Goal: Task Accomplishment & Management: Complete application form

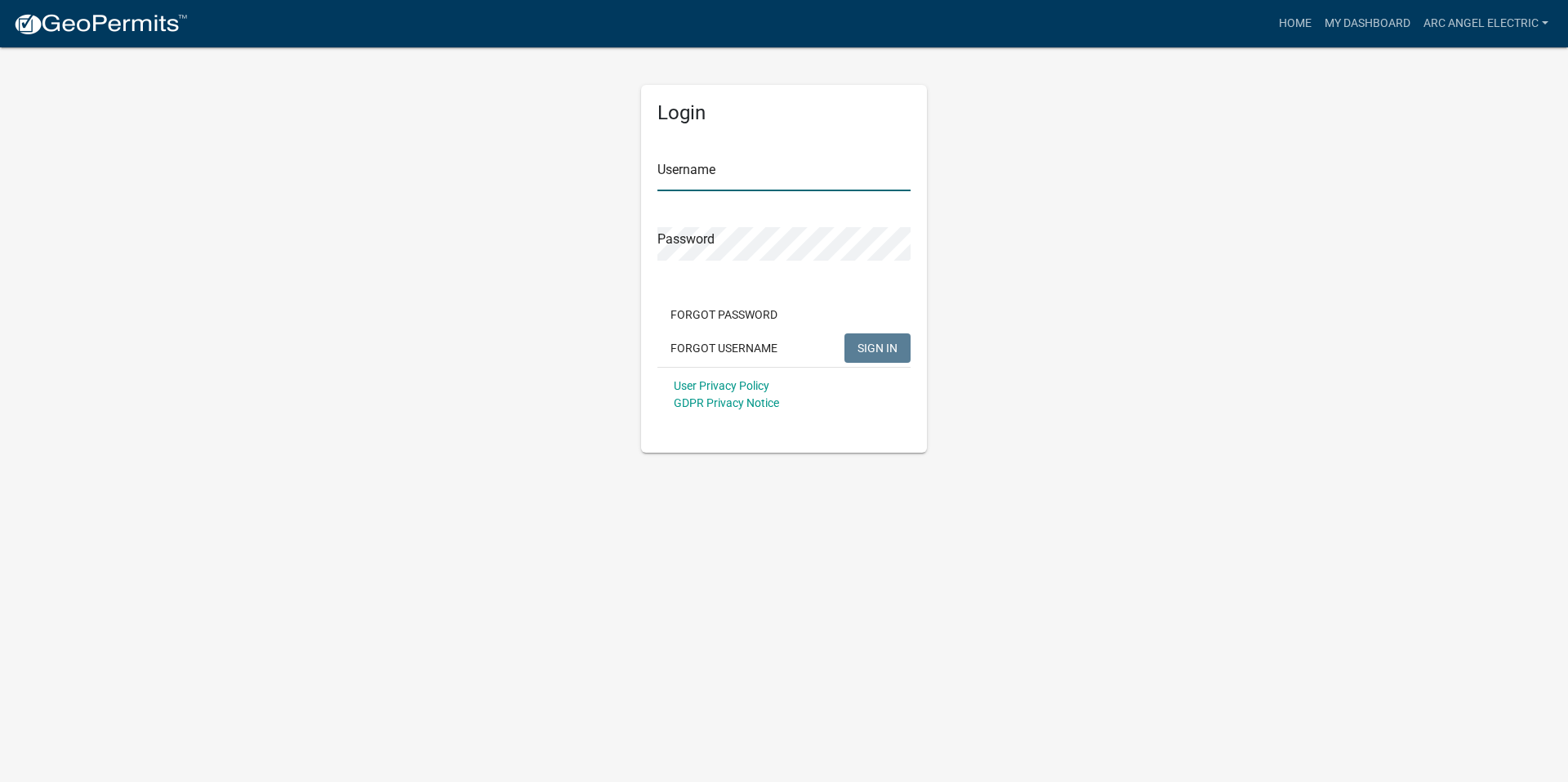
type input "Arc Angel Electric"
click at [865, 334] on button "SIGN IN" at bounding box center [877, 348] width 66 height 29
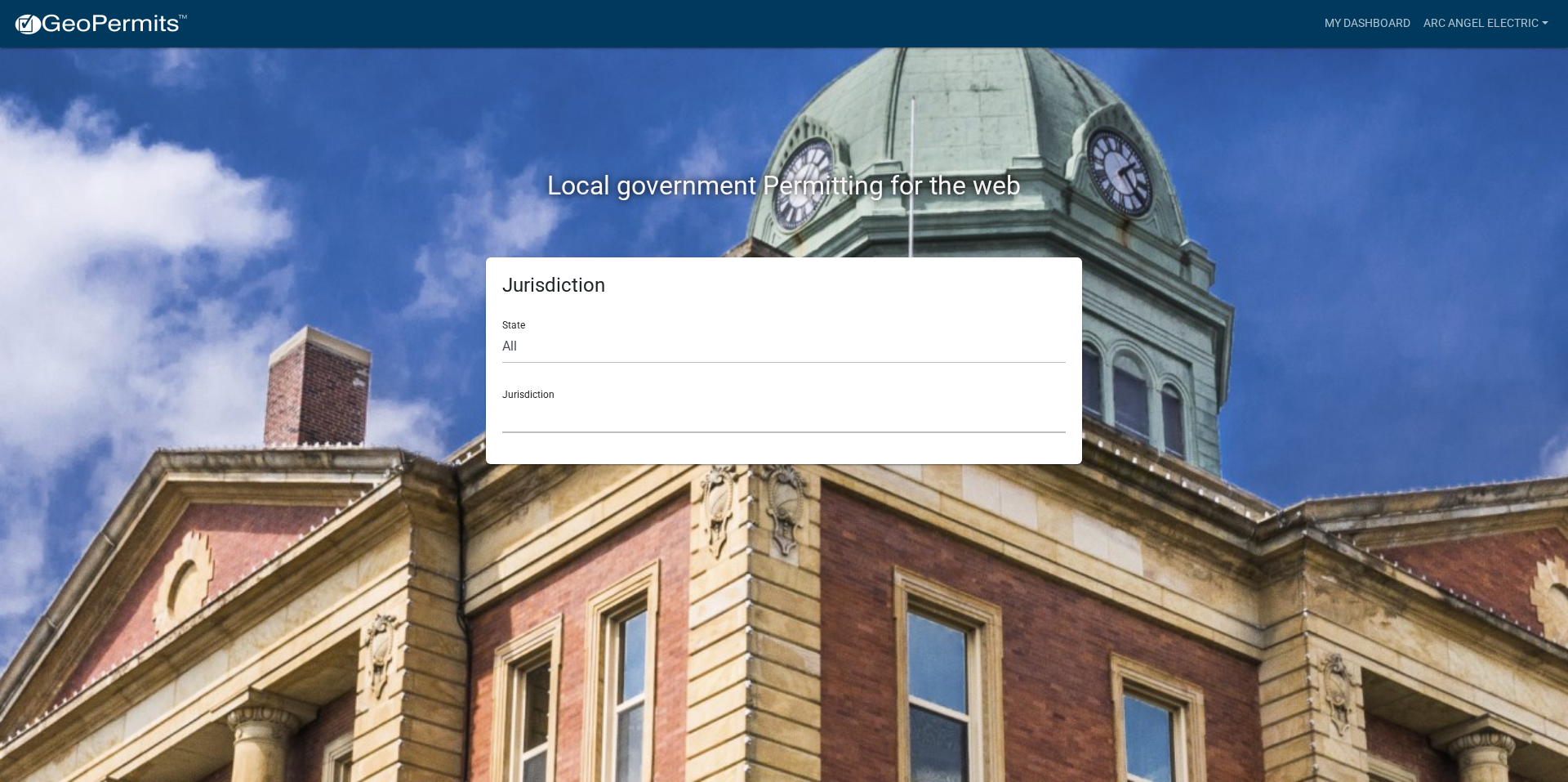
drag, startPoint x: 641, startPoint y: 408, endPoint x: 639, endPoint y: 426, distance: 18.1
click at [641, 408] on select "[GEOGRAPHIC_DATA], [US_STATE] [GEOGRAPHIC_DATA], [US_STATE][PERSON_NAME][GEOGRA…" at bounding box center [784, 416] width 564 height 33
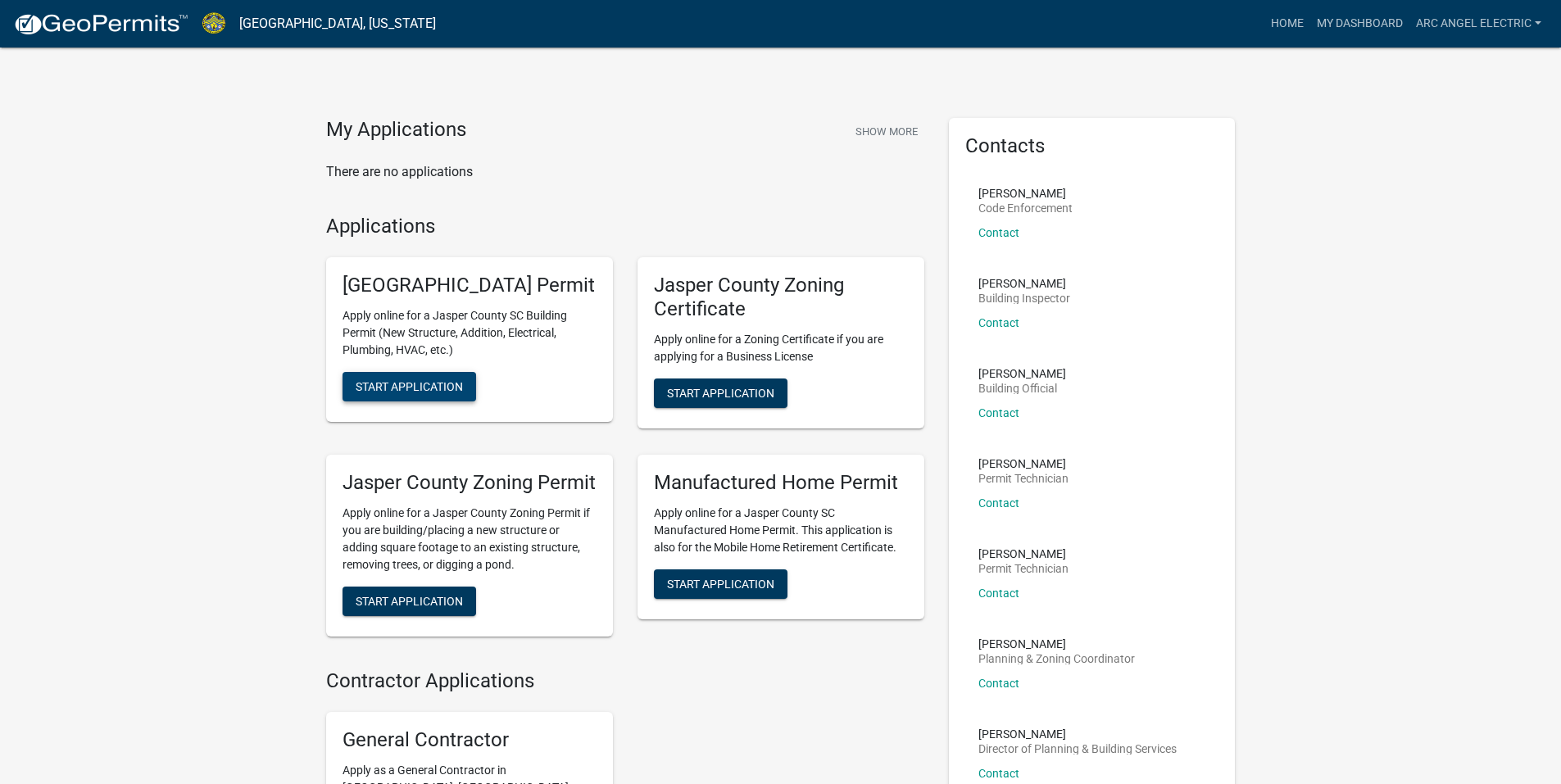
click at [423, 393] on span "Start Application" at bounding box center [409, 386] width 107 height 13
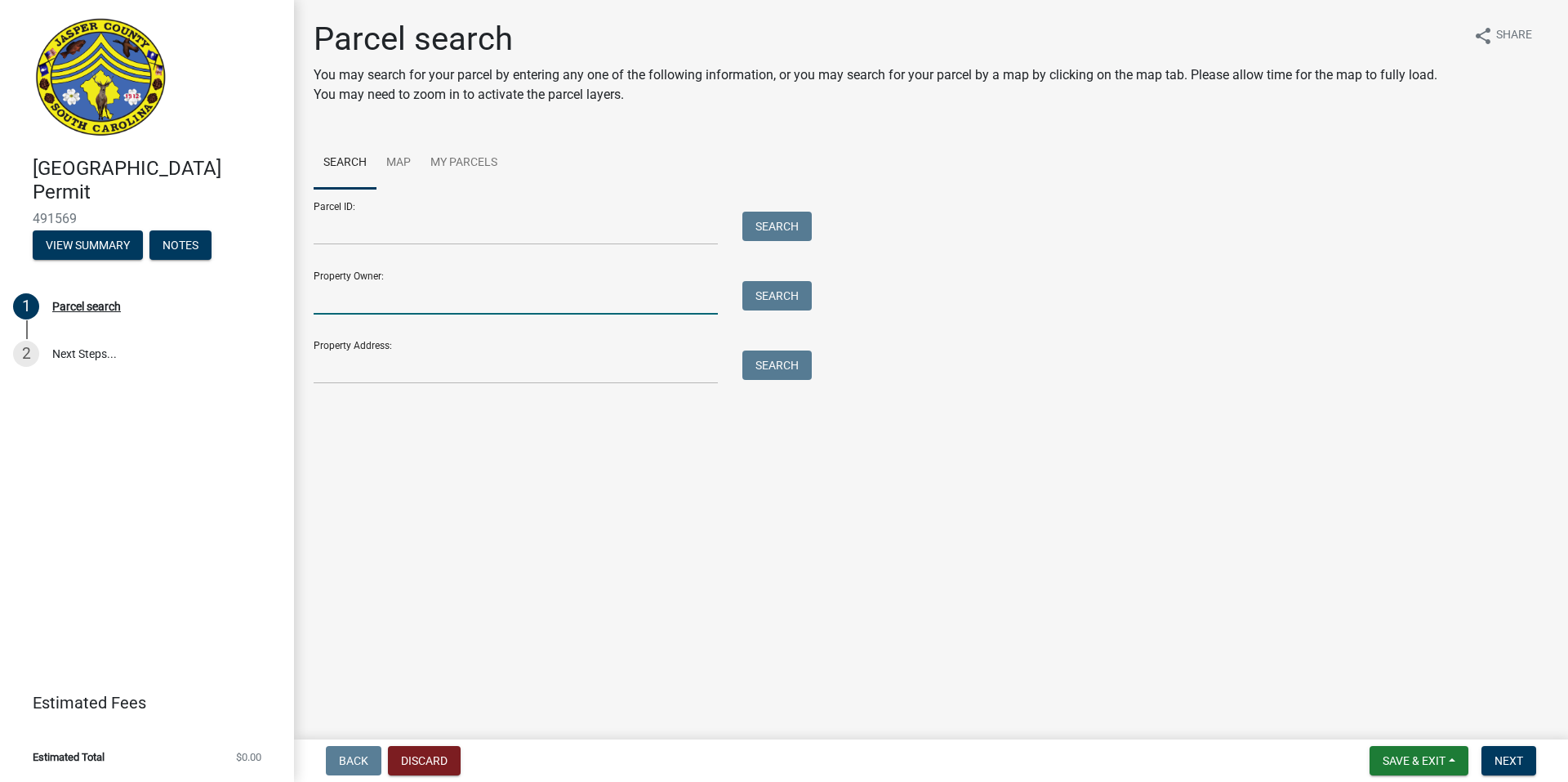
click at [434, 297] on input "Property Owner:" at bounding box center [516, 298] width 405 height 33
type input "Reed Wrecker Service"
click at [801, 302] on button "Search" at bounding box center [776, 296] width 69 height 29
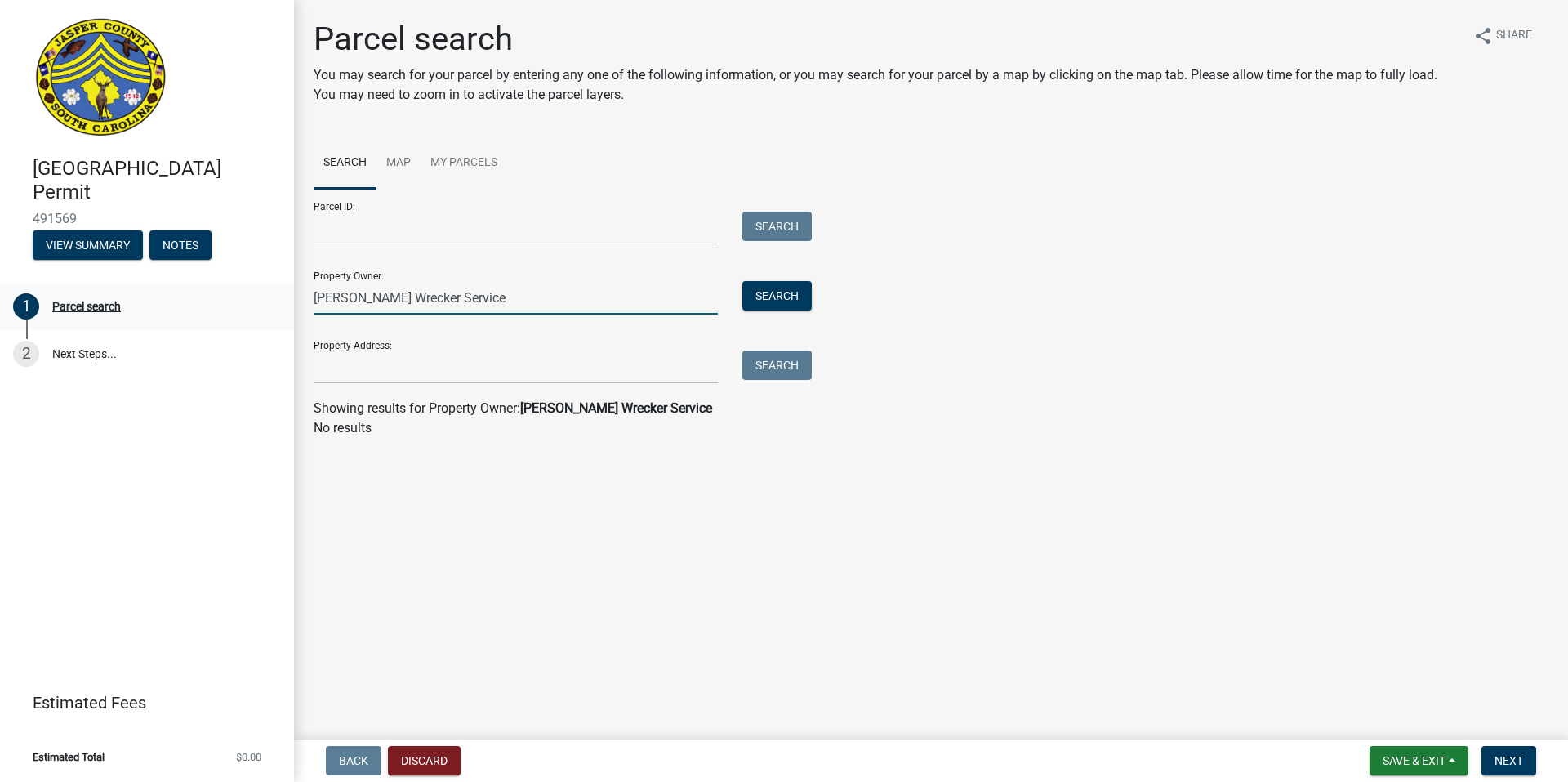
drag, startPoint x: 416, startPoint y: 298, endPoint x: 77, endPoint y: 317, distance: 339.5
click at [91, 317] on div "Jasper County Building Permit 491569 View Summary Notes 1 Parcel search 2 Next …" at bounding box center [784, 391] width 1568 height 782
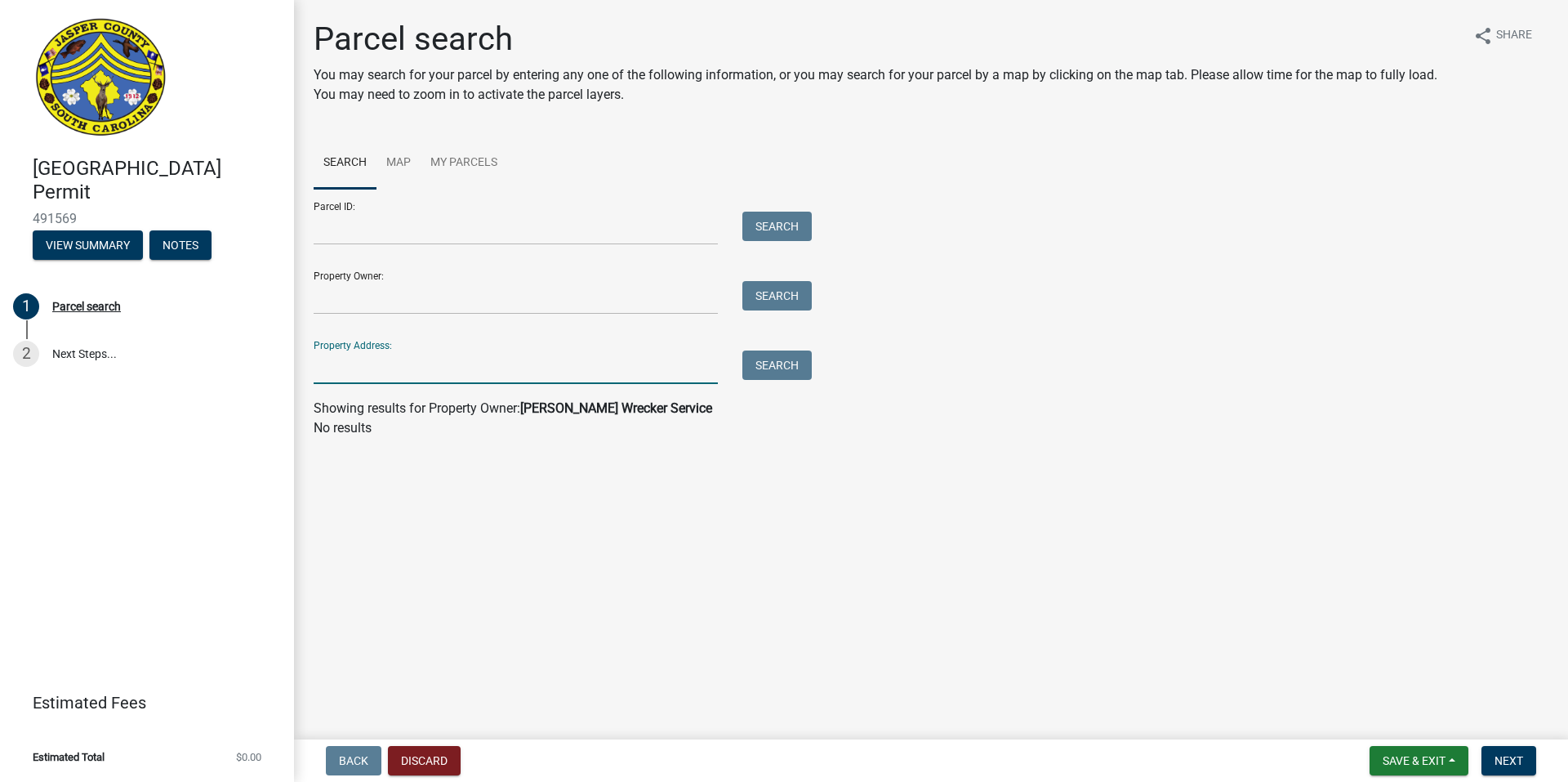
drag, startPoint x: 487, startPoint y: 369, endPoint x: 487, endPoint y: 381, distance: 12.0
click at [488, 369] on input "Property Address:" at bounding box center [516, 367] width 405 height 33
drag, startPoint x: 741, startPoint y: 384, endPoint x: 749, endPoint y: 381, distance: 8.5
click at [742, 383] on div "Search" at bounding box center [773, 367] width 86 height 33
click at [759, 375] on button "Search" at bounding box center [776, 365] width 69 height 29
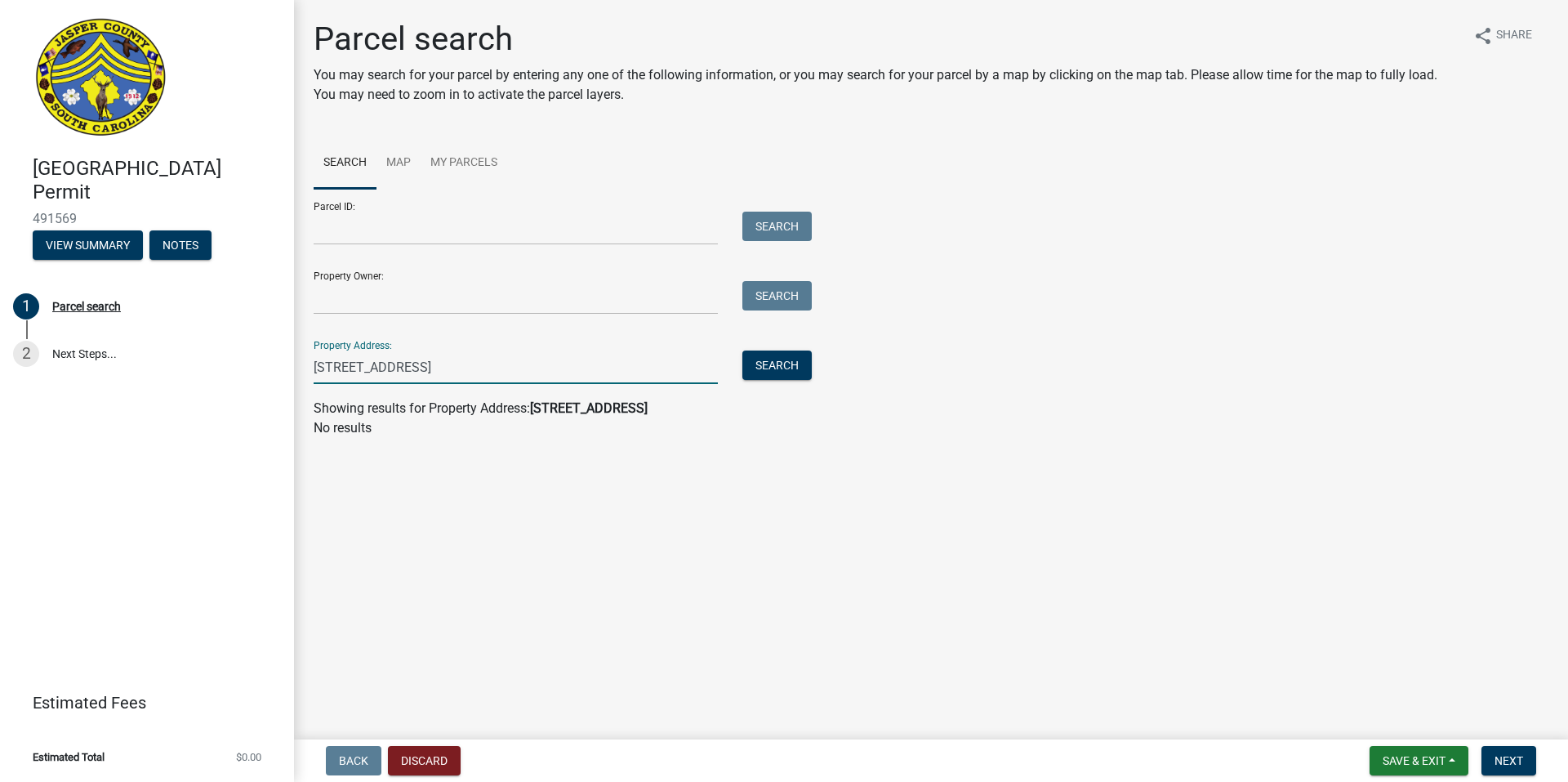
click at [493, 373] on input "1558 deerfield road" at bounding box center [516, 367] width 405 height 33
click at [768, 368] on button "Search" at bounding box center [776, 365] width 69 height 29
click at [777, 356] on button "Search" at bounding box center [776, 365] width 69 height 29
click at [779, 359] on button "Search" at bounding box center [776, 365] width 69 height 29
drag, startPoint x: 439, startPoint y: 370, endPoint x: 448, endPoint y: 377, distance: 11.4
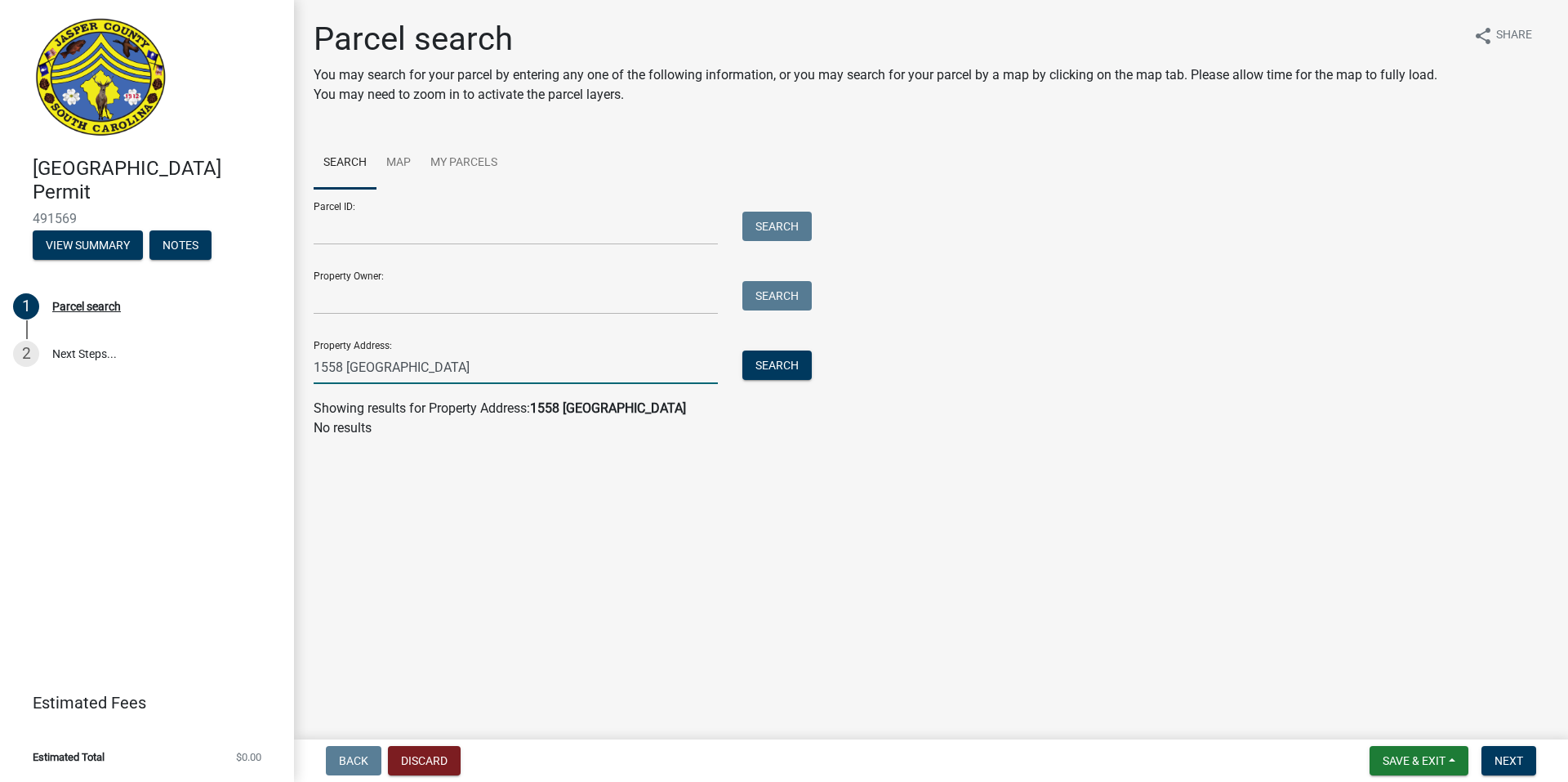
click at [439, 370] on input "1558 deerfield" at bounding box center [516, 367] width 405 height 33
type input "1"
click at [798, 631] on main "Parcel search You may search for your parcel by entering any one of the followi…" at bounding box center [931, 366] width 1274 height 733
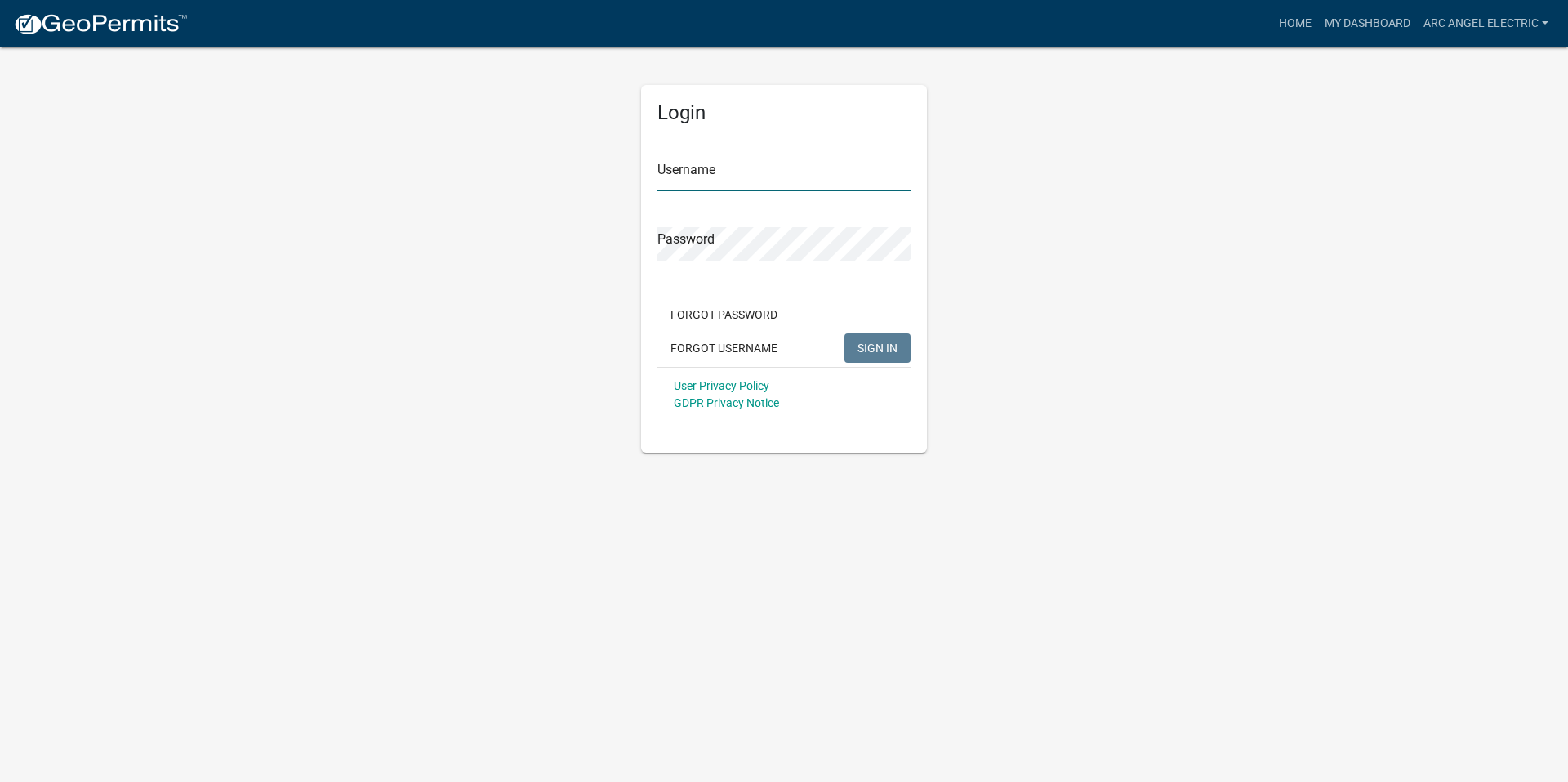
type input "Arc Angel Electric"
click at [873, 346] on span "SIGN IN" at bounding box center [878, 347] width 40 height 13
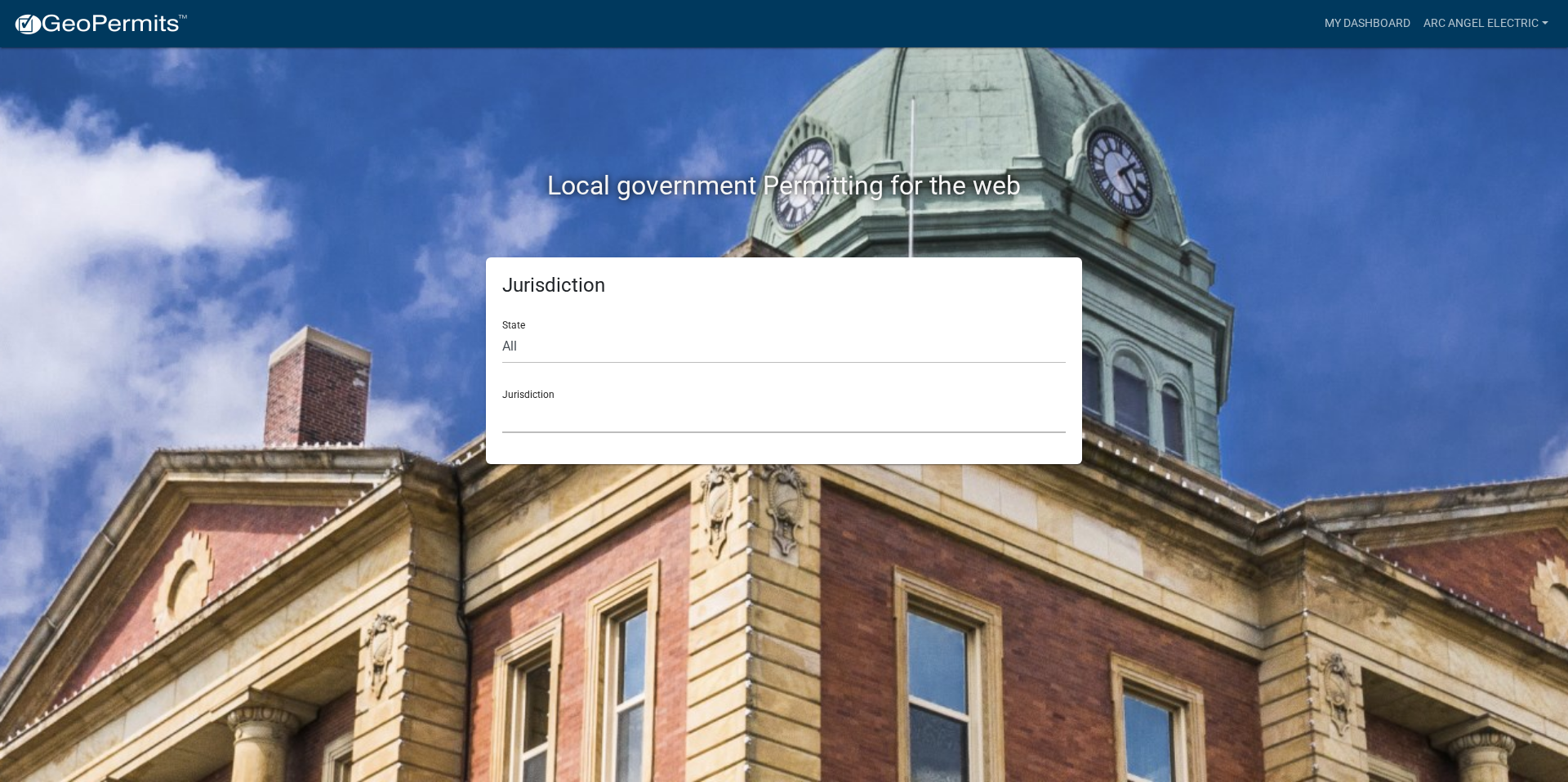
click at [648, 407] on select "[GEOGRAPHIC_DATA], [US_STATE] [GEOGRAPHIC_DATA], [US_STATE][PERSON_NAME][GEOGRA…" at bounding box center [784, 416] width 564 height 33
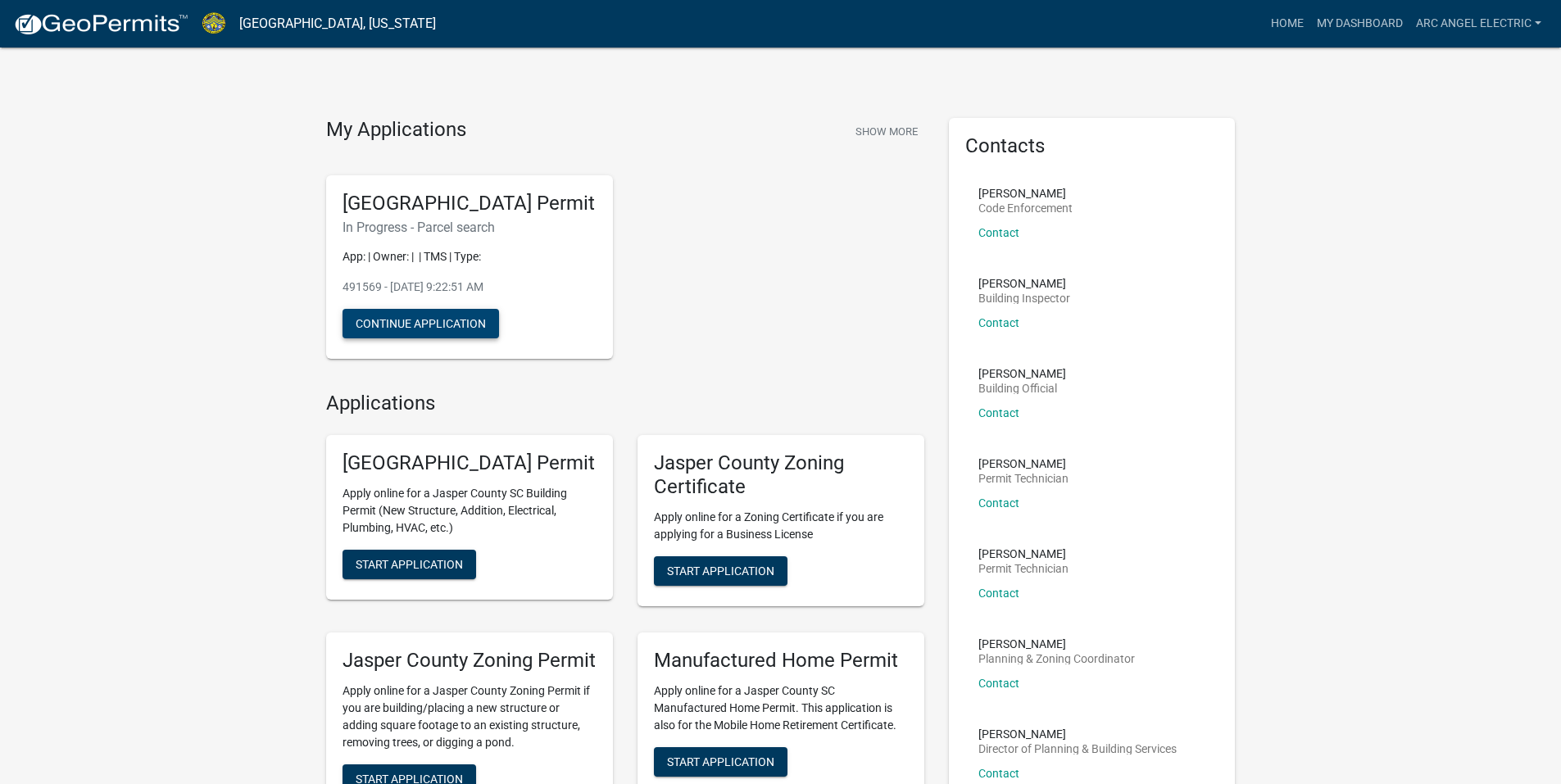
click at [422, 339] on button "Continue Application" at bounding box center [421, 324] width 157 height 30
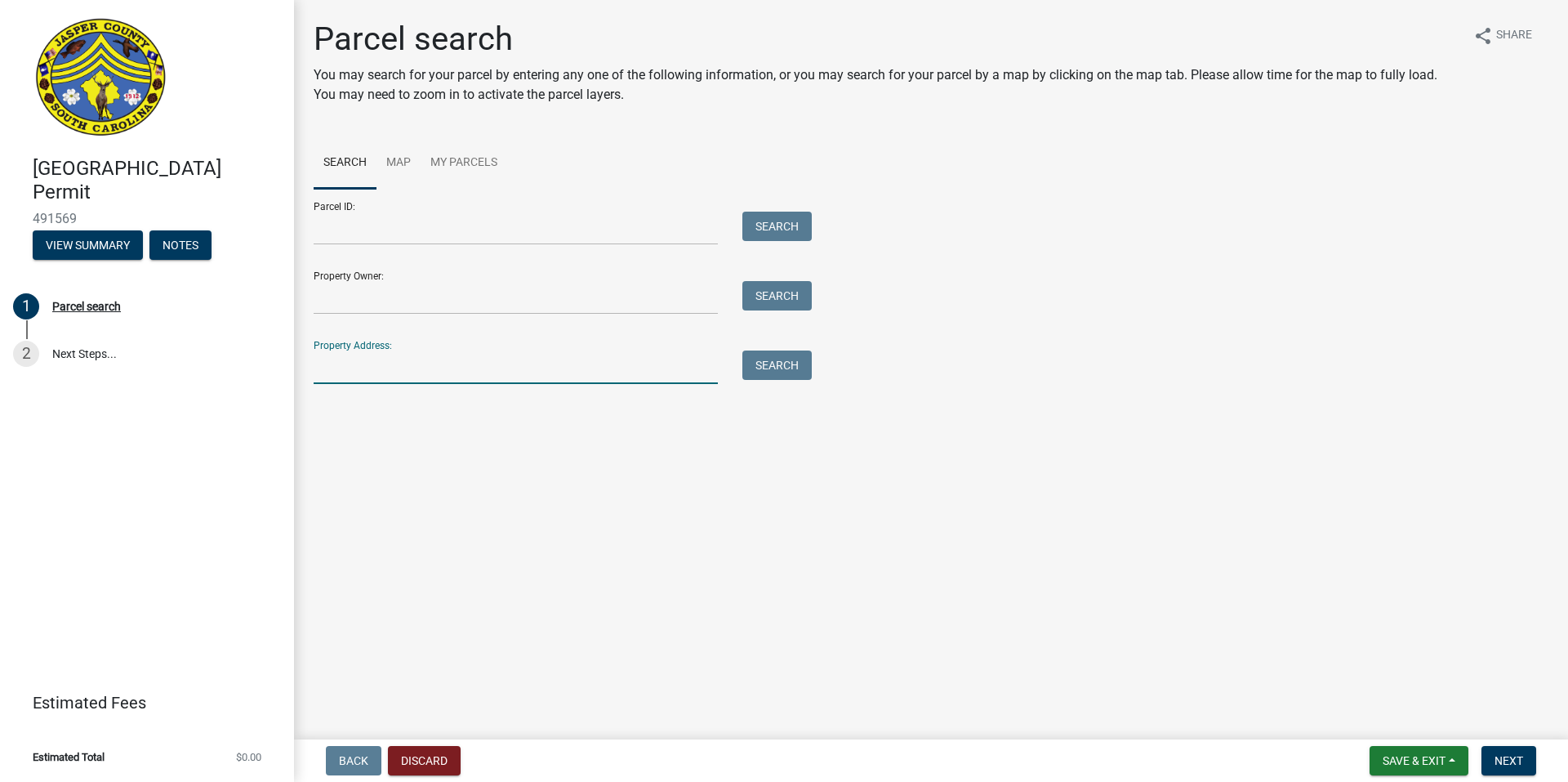
drag, startPoint x: 452, startPoint y: 372, endPoint x: 516, endPoint y: 358, distance: 65.5
click at [452, 372] on input "Property Address:" at bounding box center [516, 367] width 405 height 33
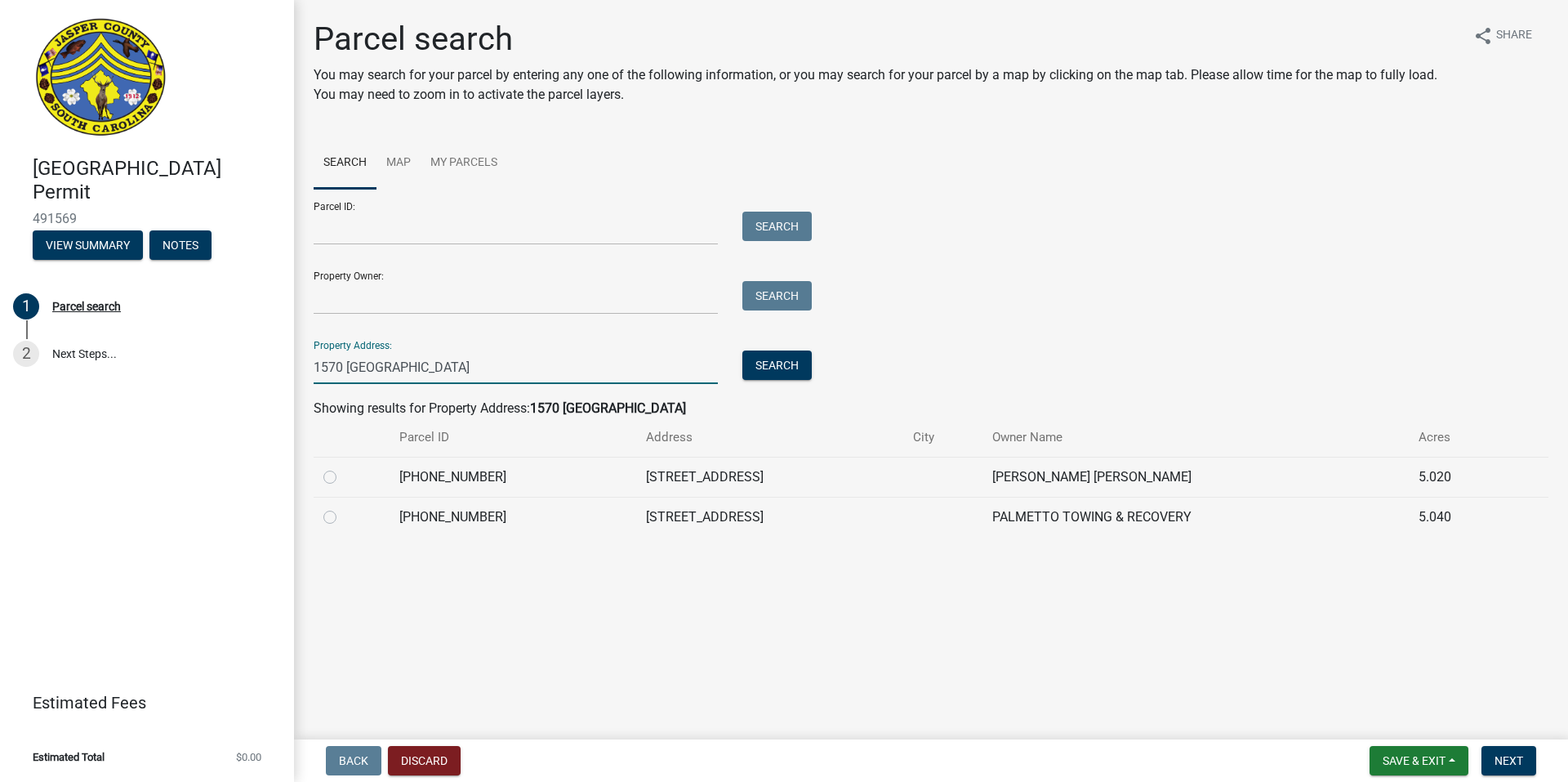
type input "1570 [GEOGRAPHIC_DATA]"
click at [343, 467] on label at bounding box center [343, 467] width 0 height 0
click at [343, 478] on input "radio" at bounding box center [349, 473] width 11 height 11
radio input "true"
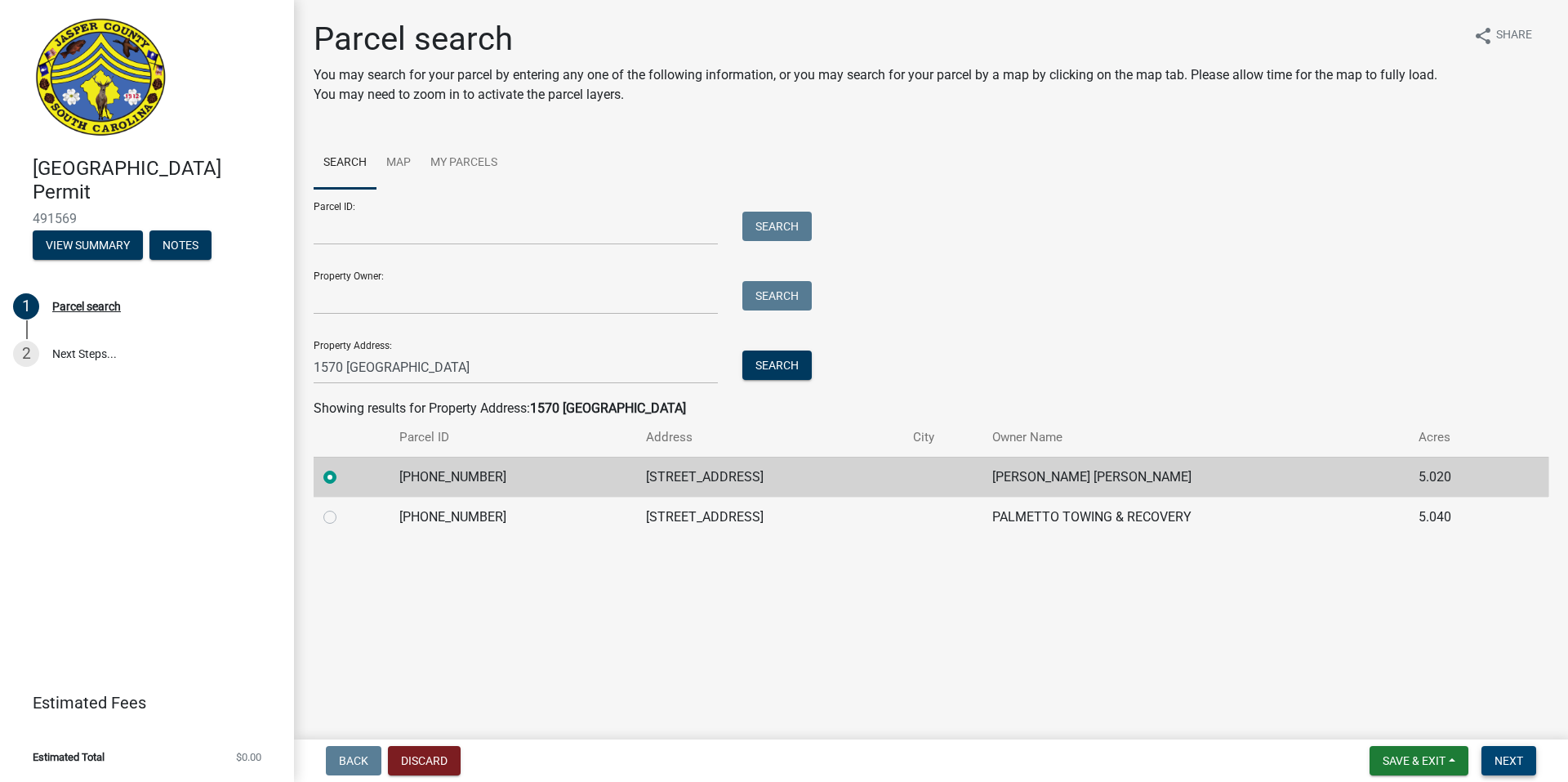
click at [1500, 760] on span "Next" at bounding box center [1508, 761] width 29 height 13
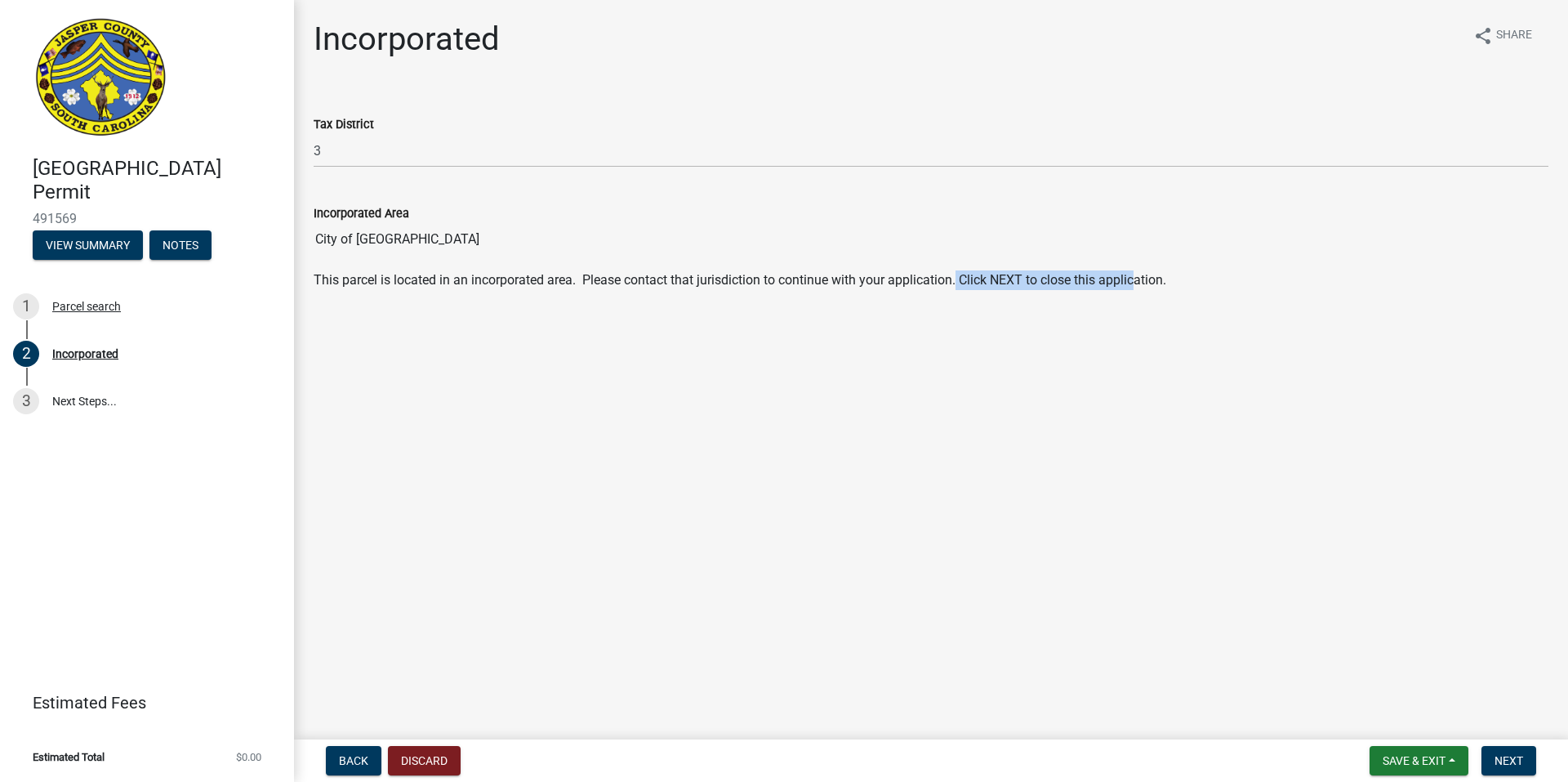
drag, startPoint x: 959, startPoint y: 274, endPoint x: 1137, endPoint y: 284, distance: 178.3
click at [1137, 284] on p "This parcel is located in an incorporated area. Please contact that jurisdictio…" at bounding box center [931, 280] width 1235 height 19
click at [1242, 330] on main "Incorporated share Share Tax District 3 Incorporated Area City of [GEOGRAPHIC_D…" at bounding box center [931, 366] width 1274 height 733
click at [1125, 371] on main "Incorporated share Share Tax District 3 Incorporated Area City of [GEOGRAPHIC_D…" at bounding box center [931, 366] width 1274 height 733
drag, startPoint x: 1182, startPoint y: 277, endPoint x: 921, endPoint y: 289, distance: 261.3
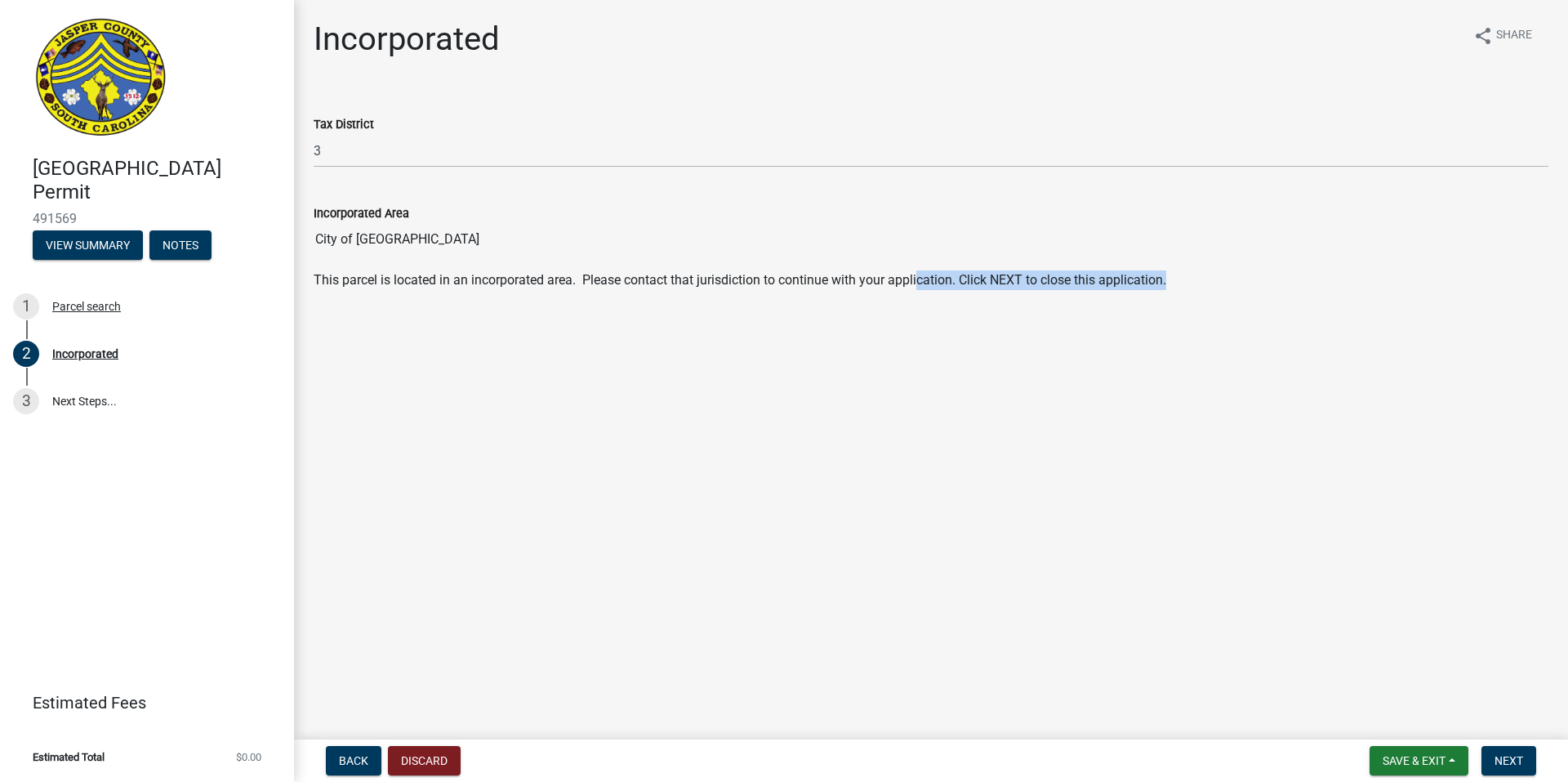
click at [921, 289] on p "This parcel is located in an incorporated area. Please contact that jurisdictio…" at bounding box center [931, 280] width 1235 height 19
click at [940, 375] on main "Incorporated share Share Tax District 3 Incorporated Area City of [GEOGRAPHIC_D…" at bounding box center [931, 366] width 1274 height 733
